Goal: Task Accomplishment & Management: Complete application form

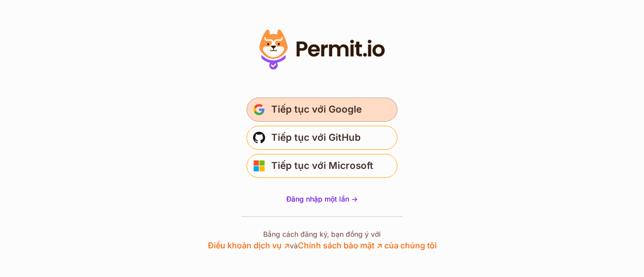
click at [326, 109] on font "Tiếp tục với Google" at bounding box center [316, 110] width 91 height 12
